Goal: Find specific page/section

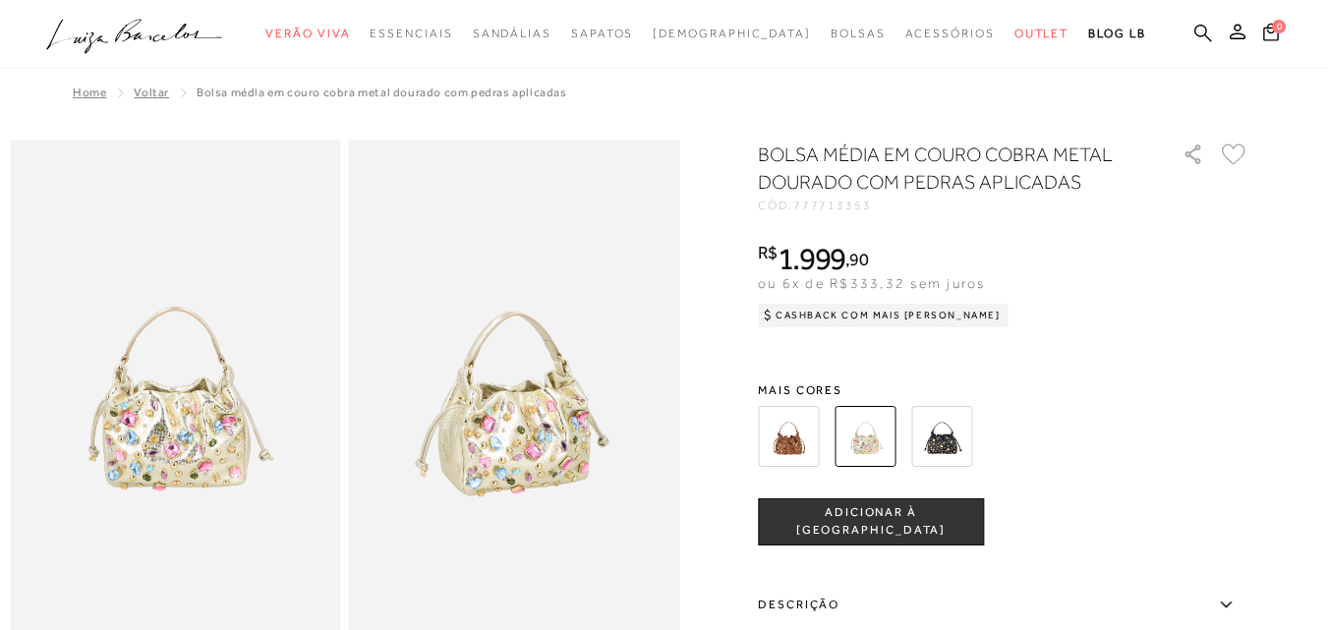
click at [1195, 36] on icon at bounding box center [1204, 33] width 18 height 19
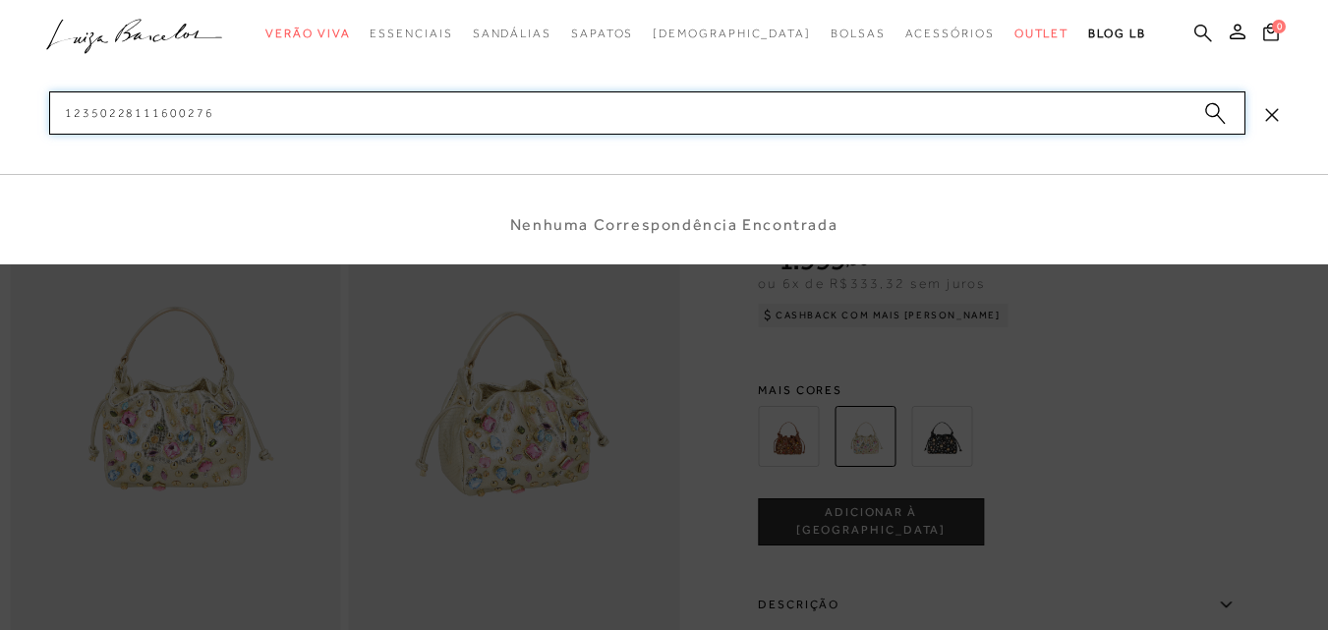
type input "123502281116002763"
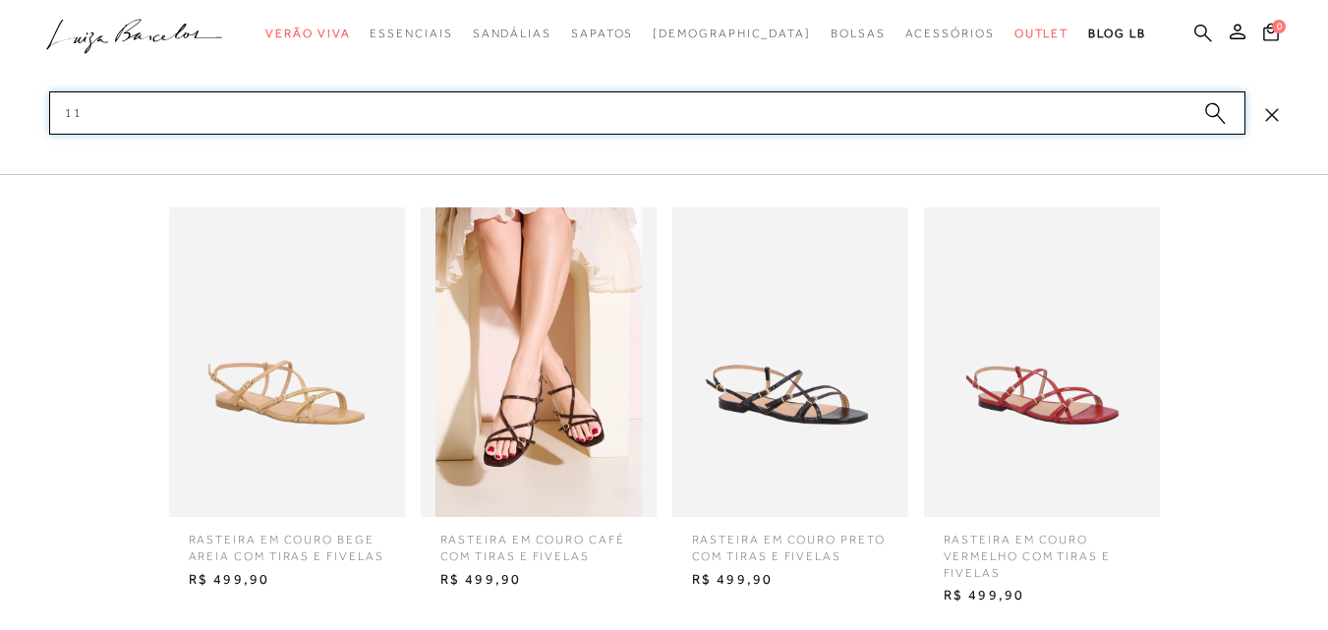
type input "1"
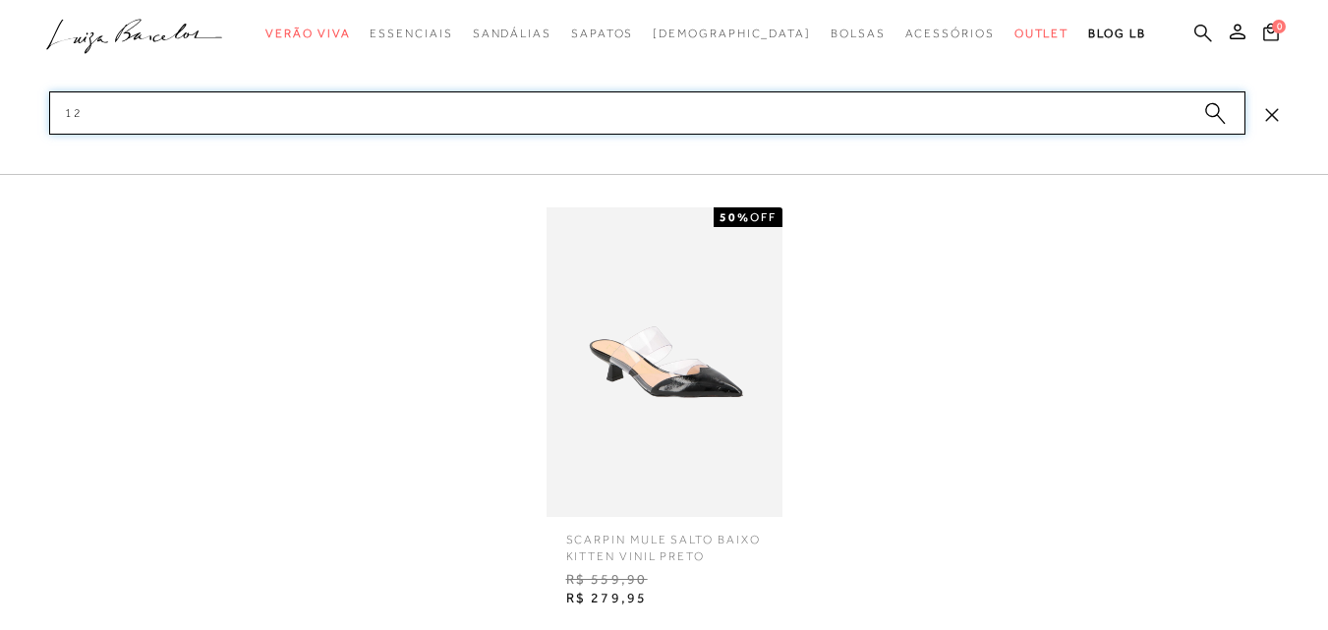
type input "1"
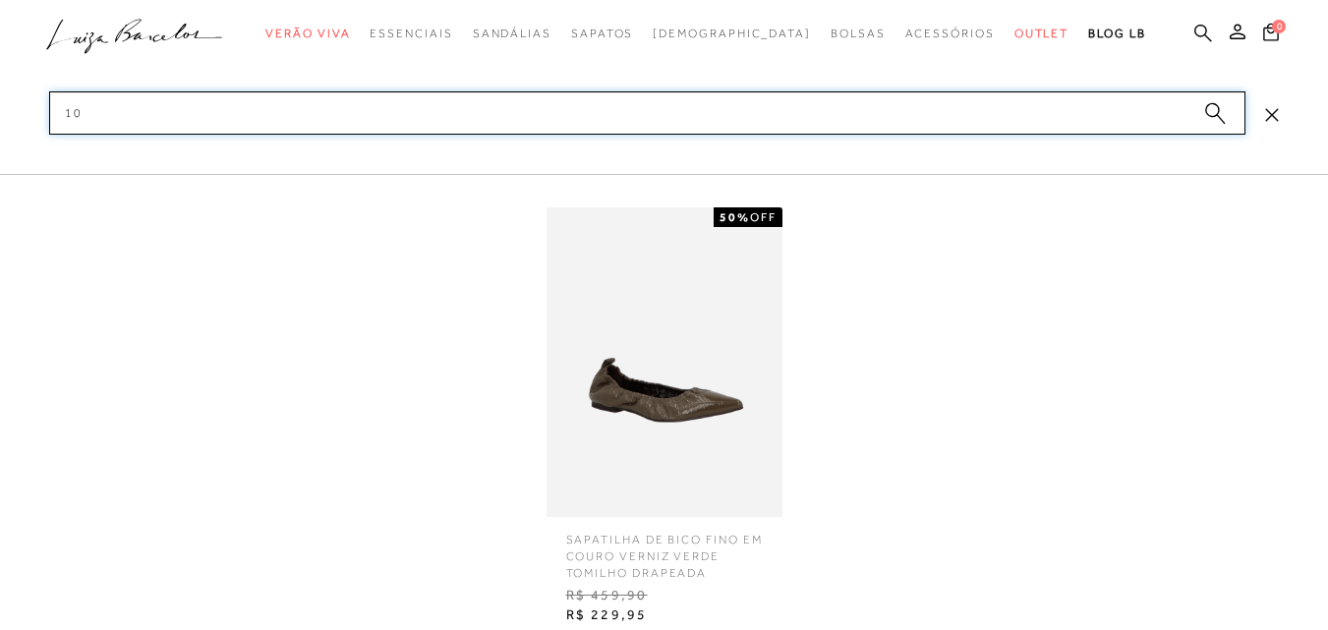
type input "1"
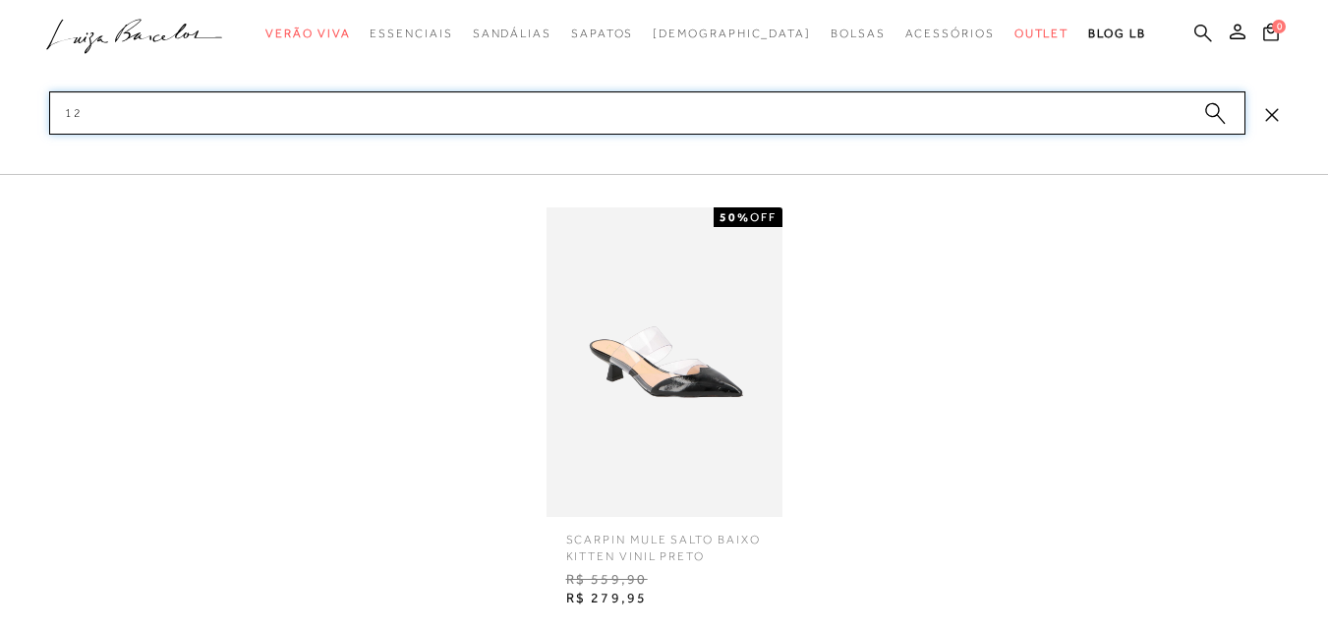
type input "1"
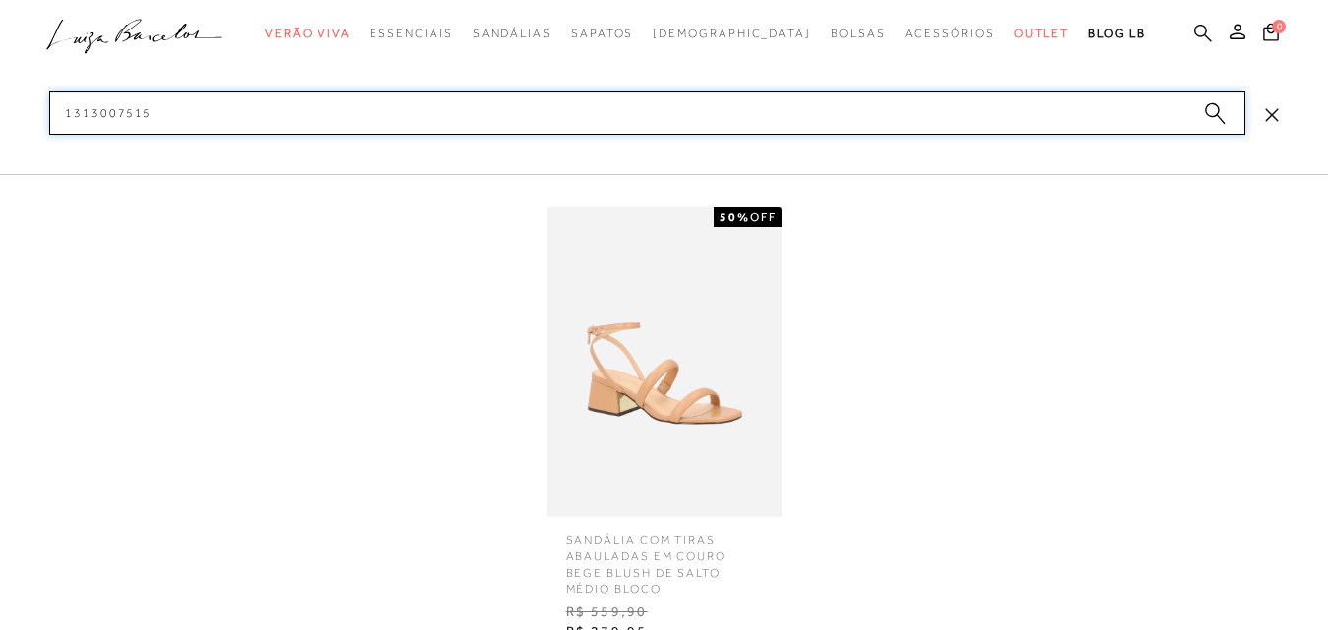
type input "1313007515"
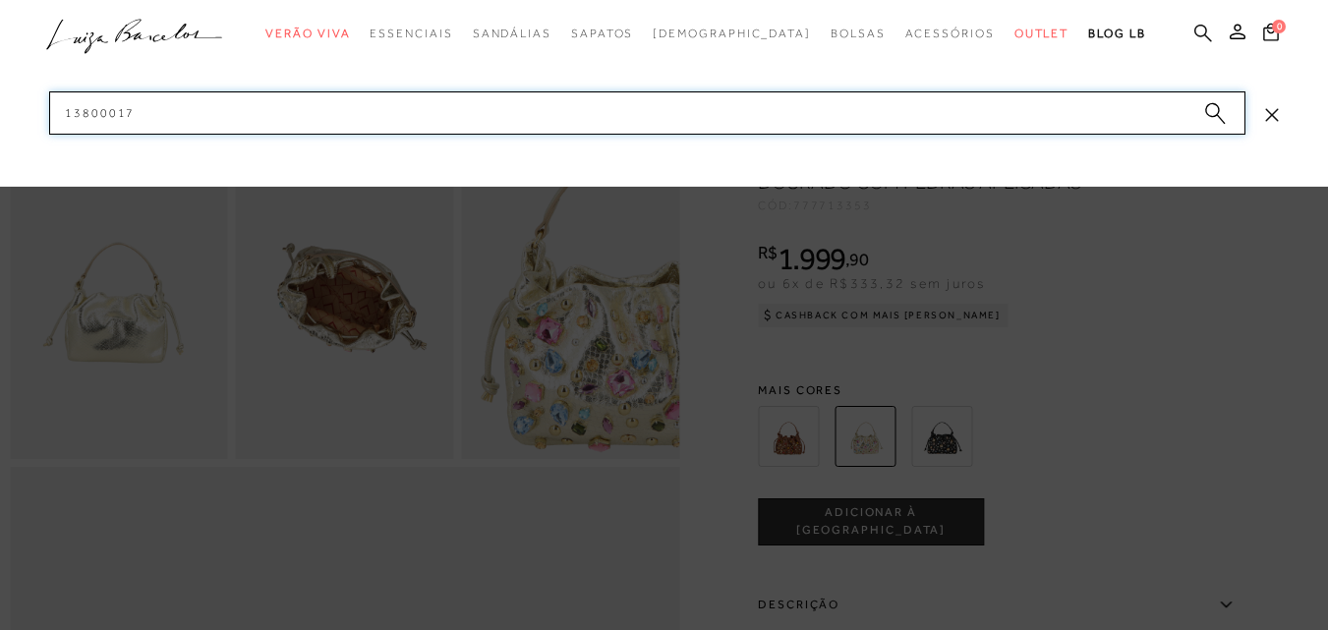
scroll to position [551, 0]
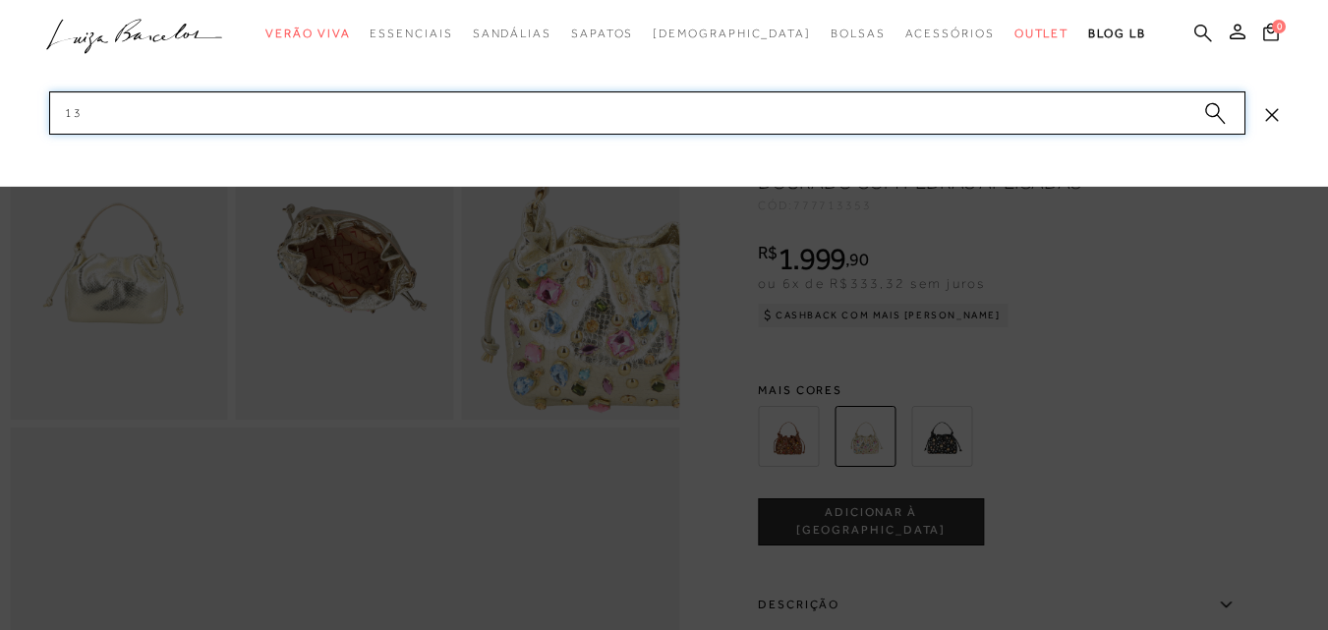
type input "1"
type input "138000171"
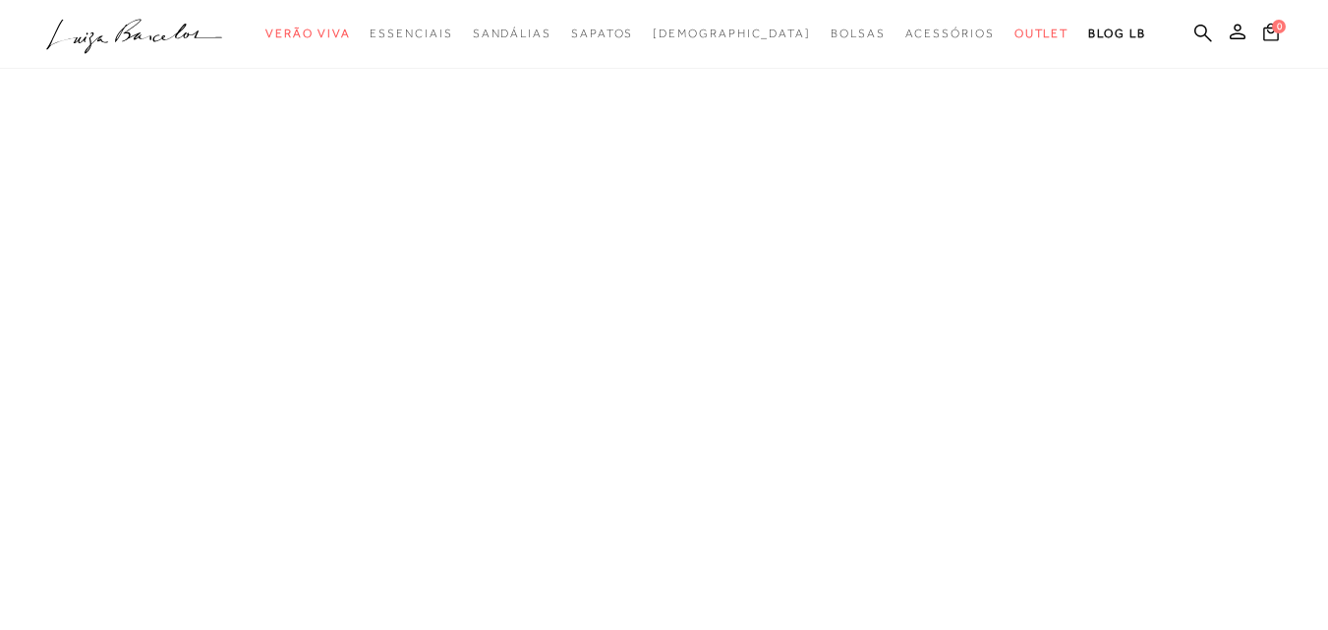
scroll to position [73, 0]
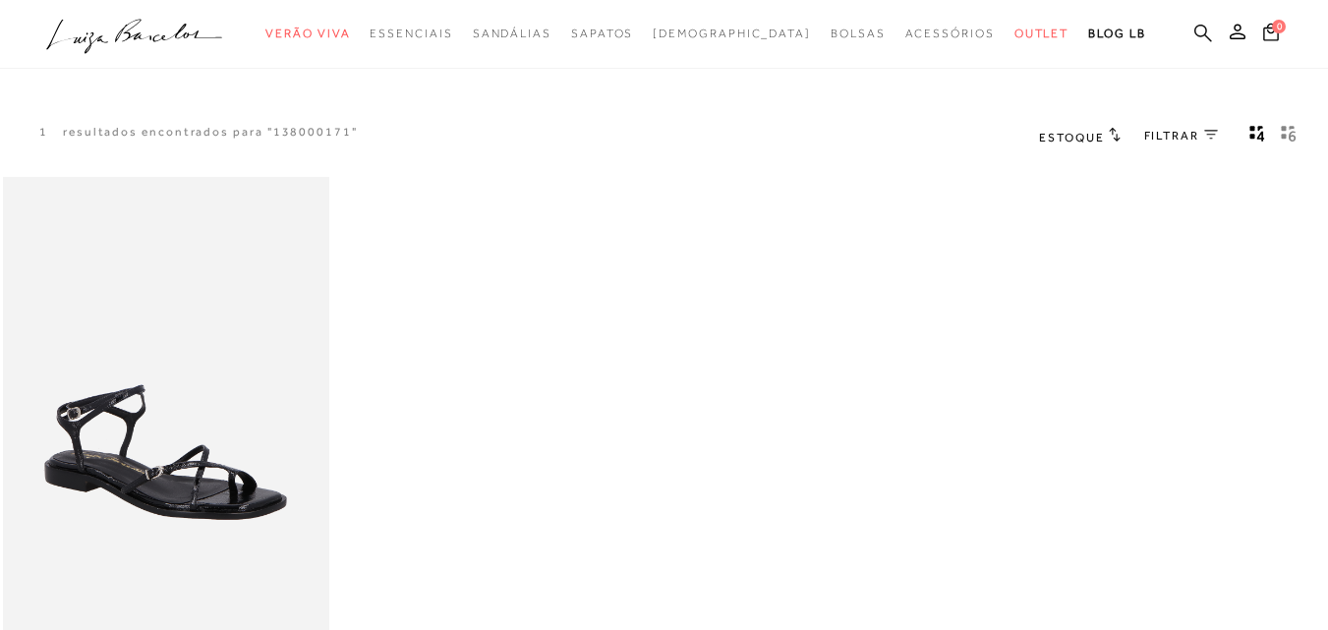
click at [1195, 44] on link at bounding box center [1204, 35] width 18 height 25
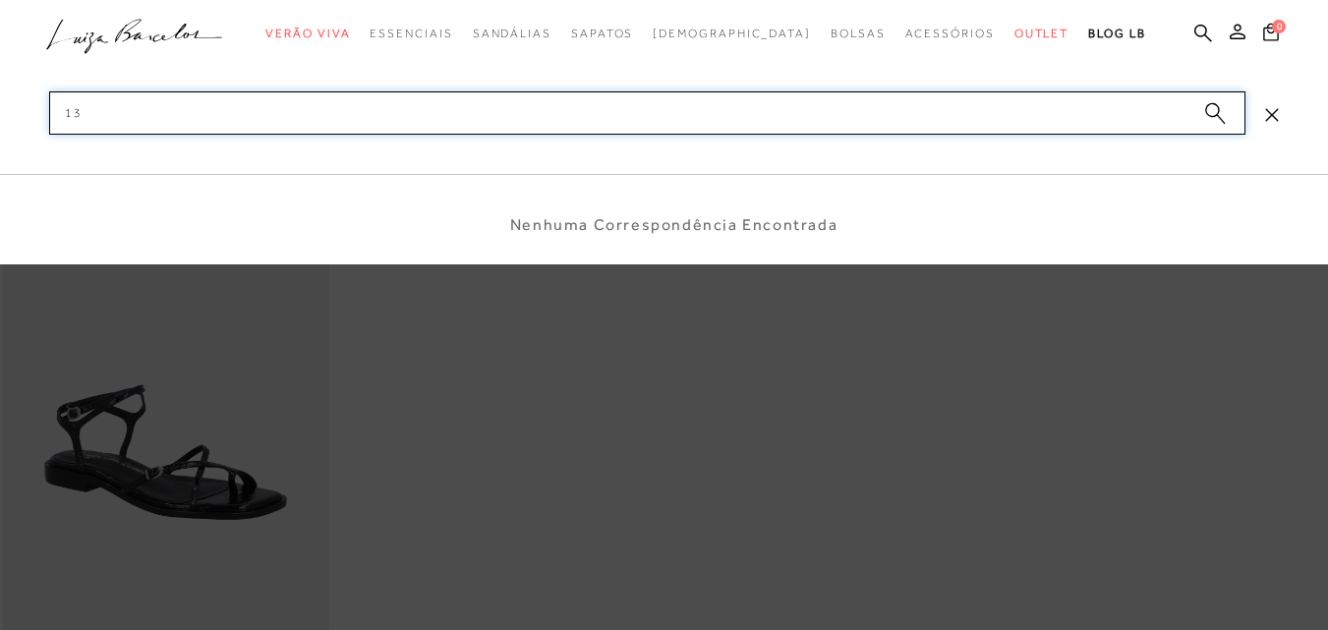
type input "1"
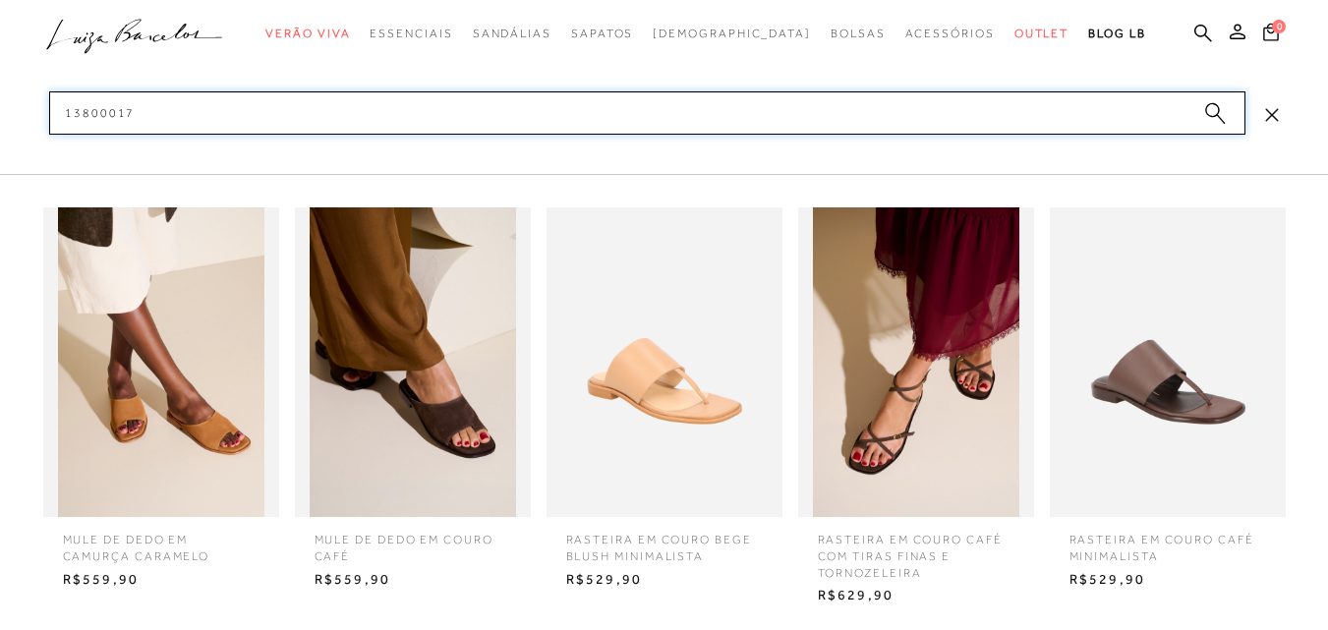
type input "138000178"
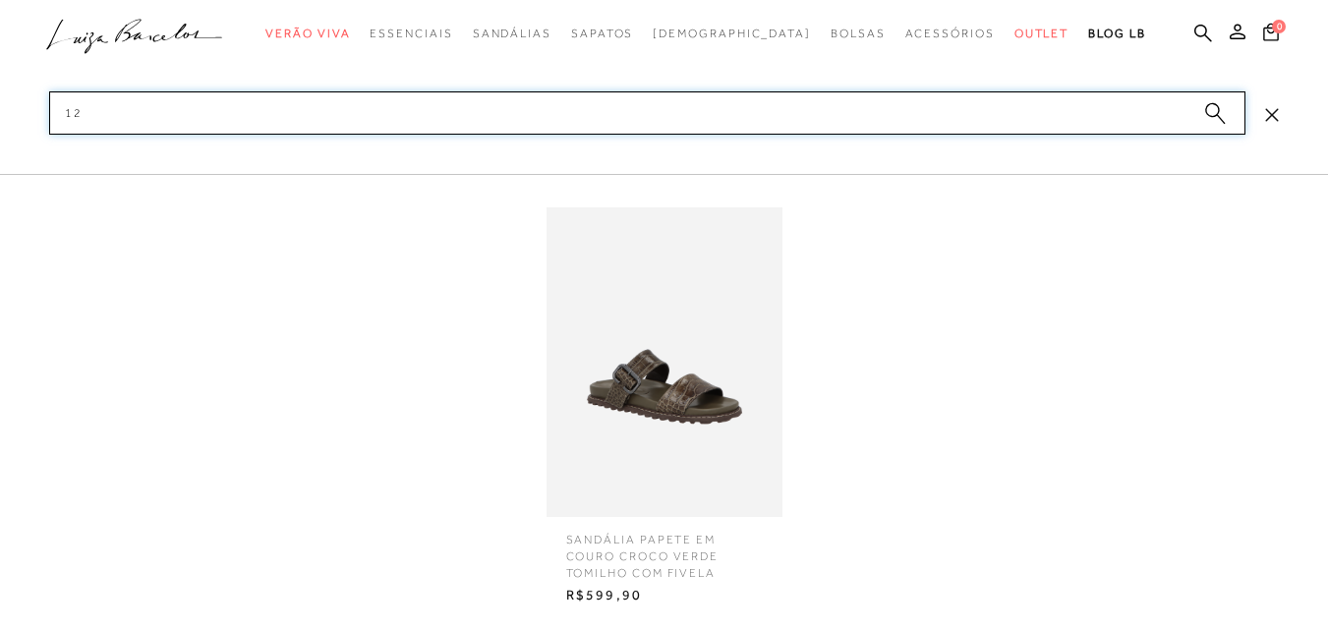
type input "1"
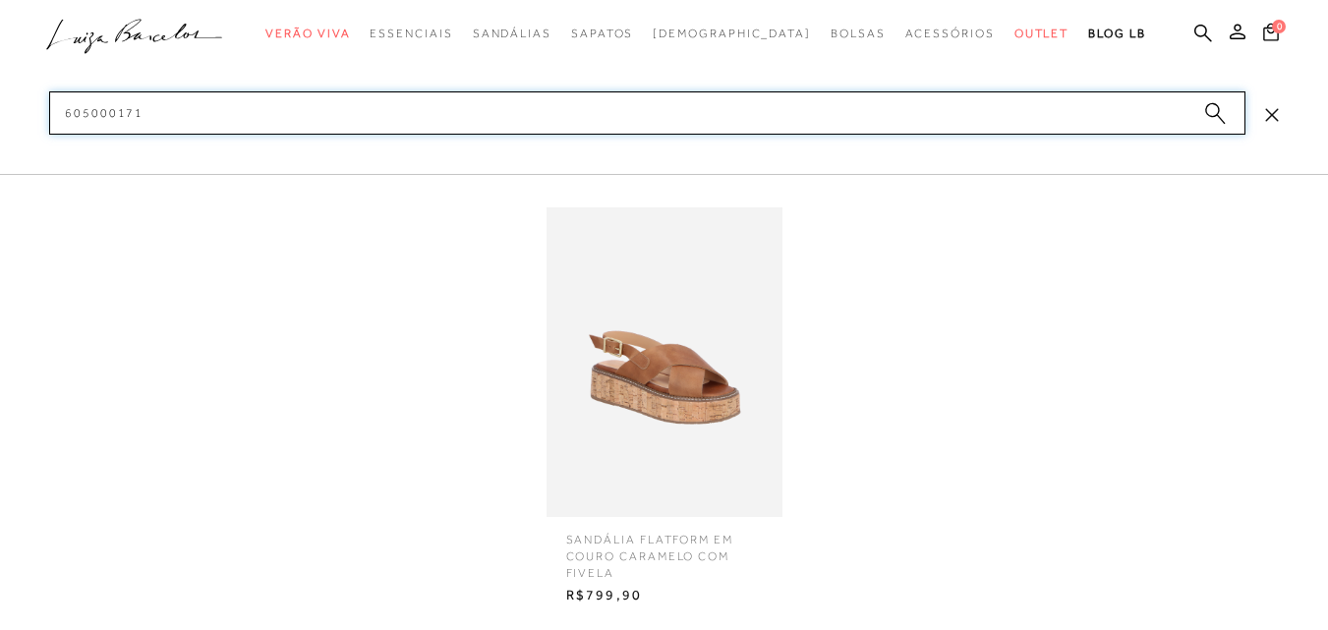
type input "605000171"
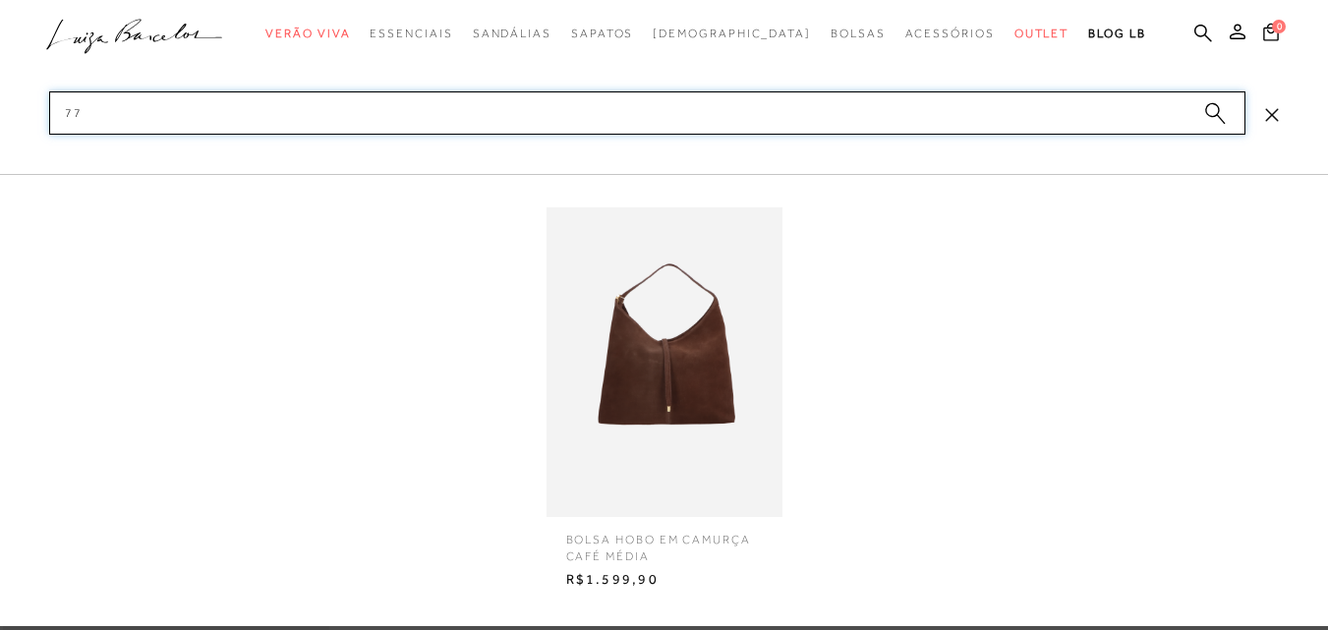
type input "7"
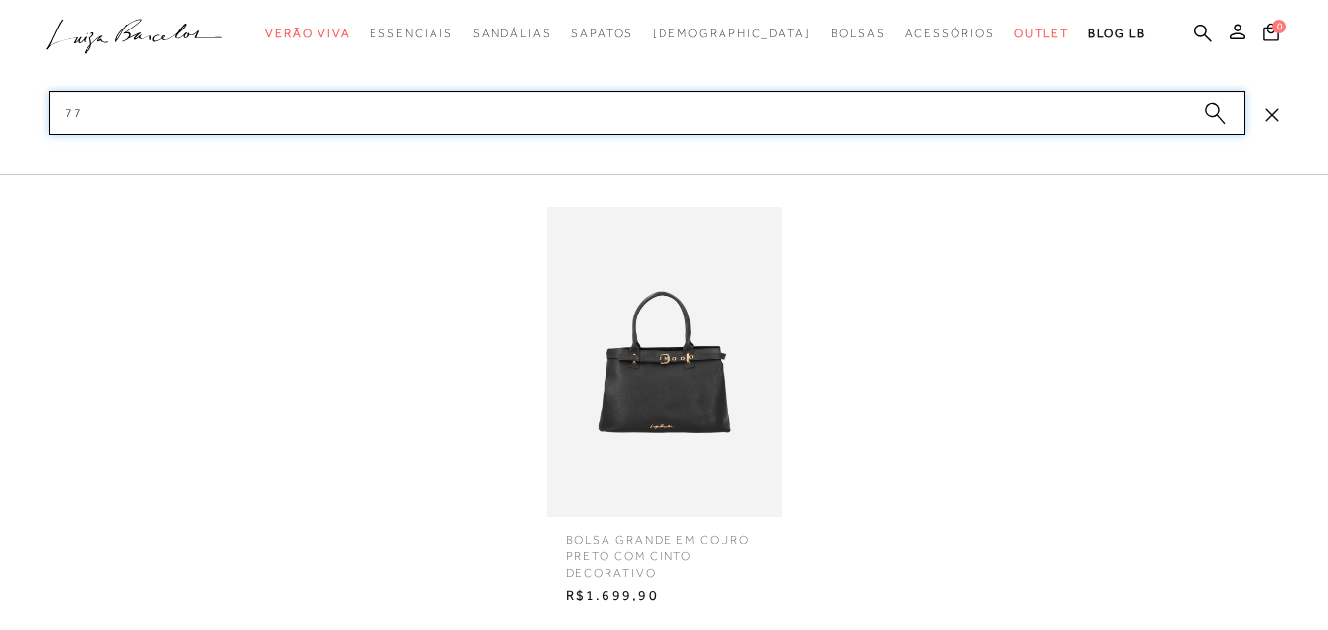
type input "7"
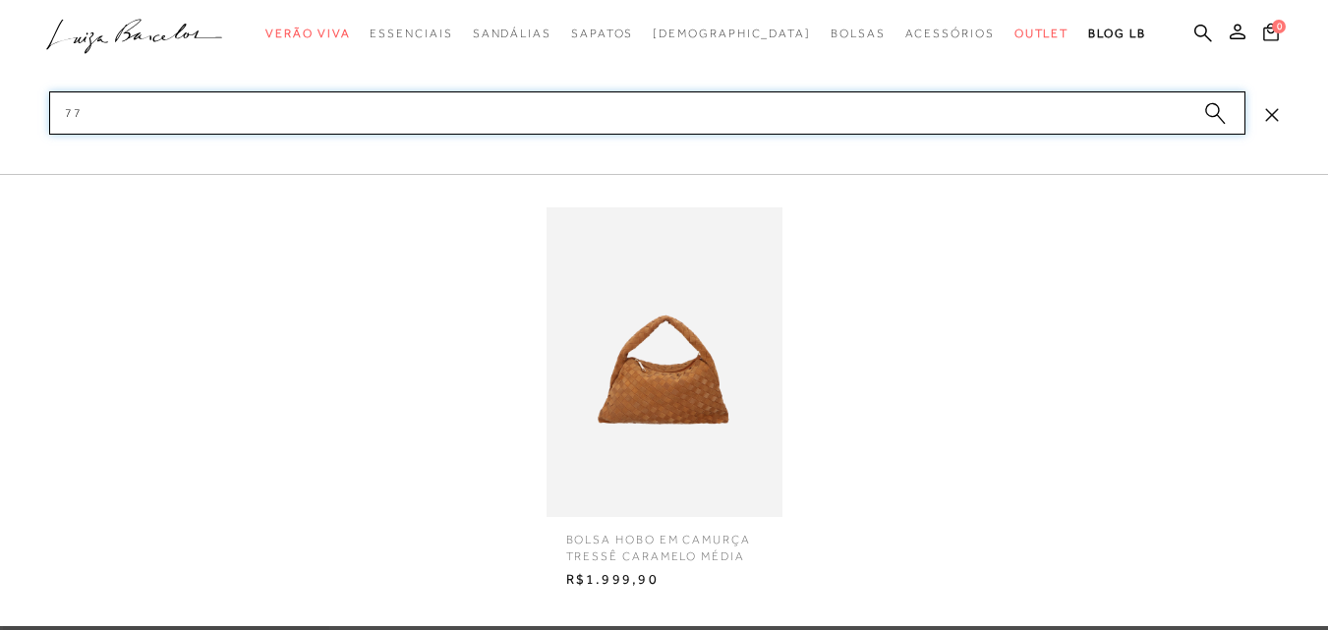
type input "7"
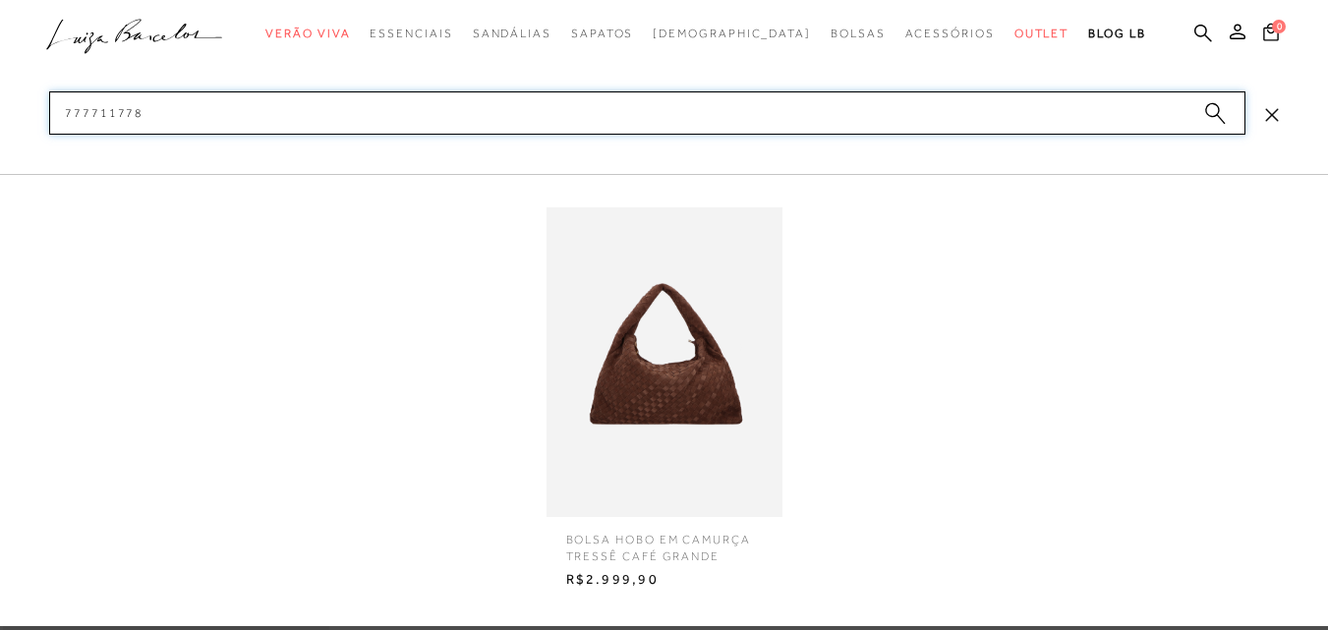
type input "777711778"
